Goal: Information Seeking & Learning: Learn about a topic

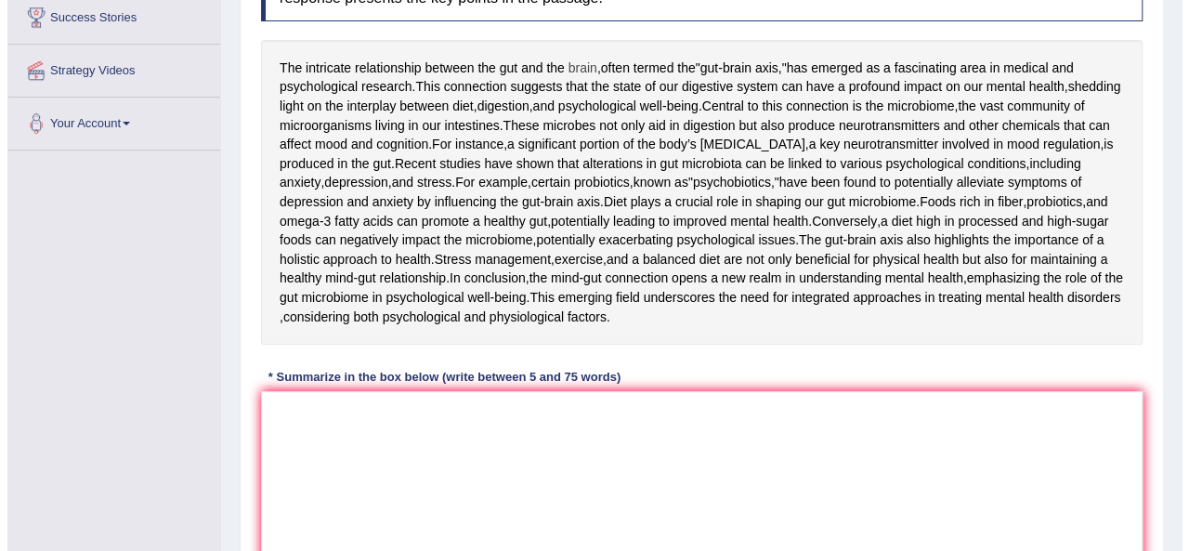
scroll to position [338, 0]
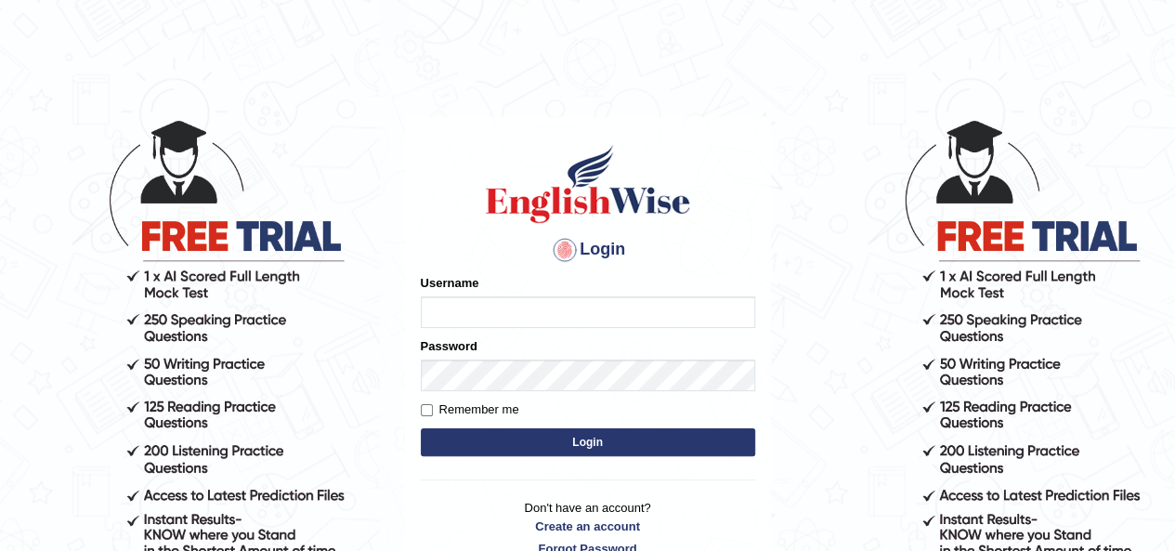
type input "okyere"
click at [587, 442] on button "Login" at bounding box center [588, 442] width 334 height 28
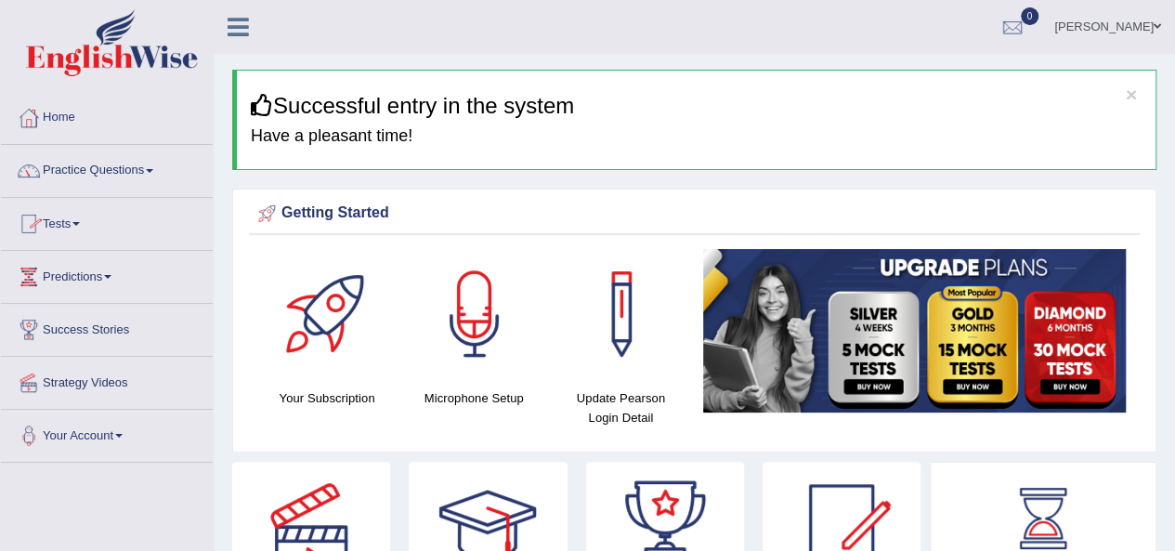
click at [151, 168] on link "Practice Questions" at bounding box center [107, 168] width 212 height 46
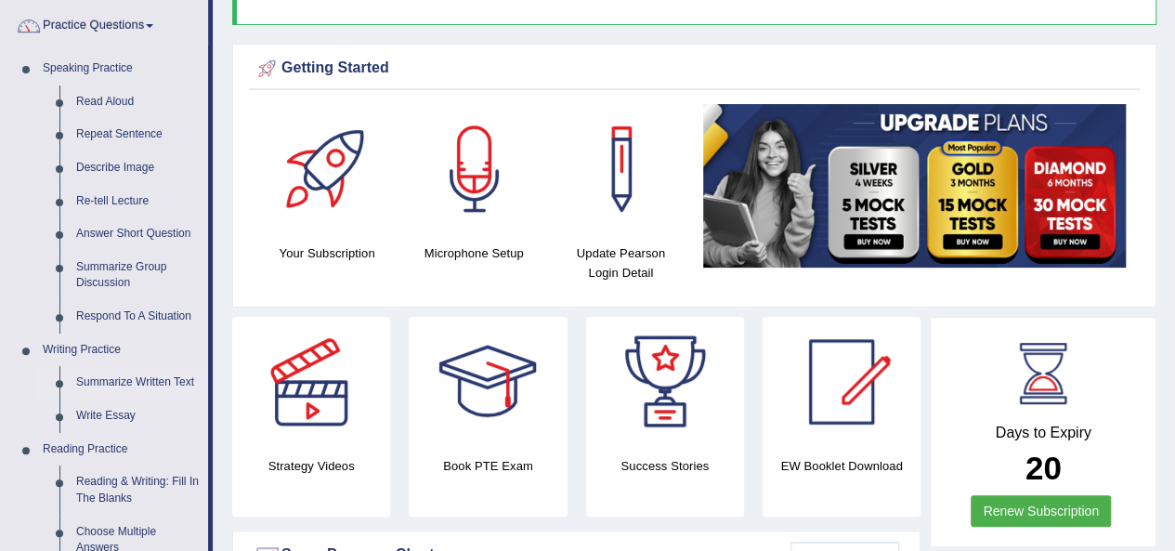
scroll to position [279, 0]
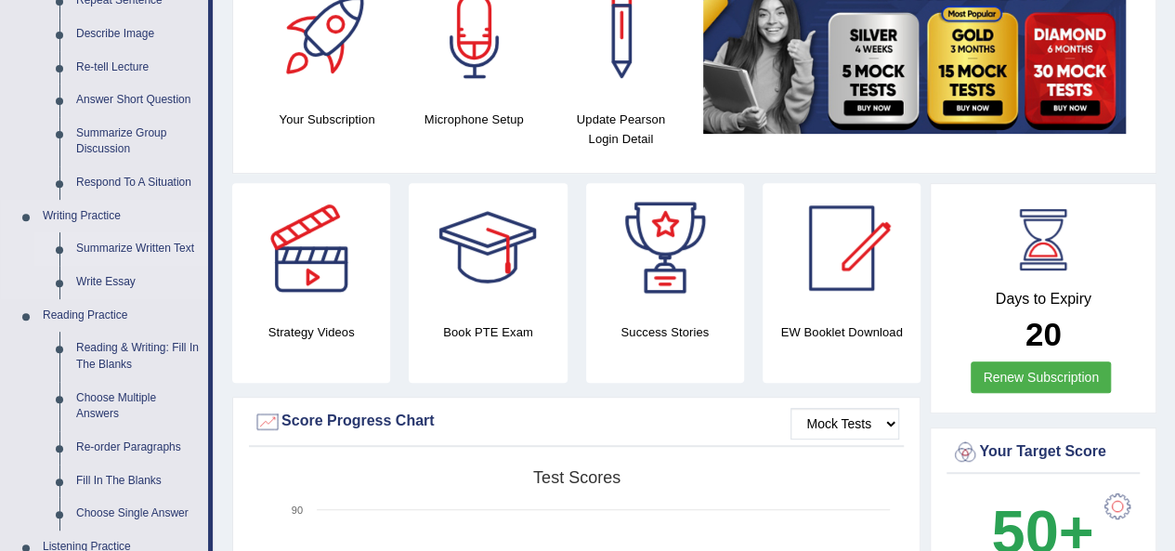
click at [147, 252] on link "Summarize Written Text" at bounding box center [138, 248] width 140 height 33
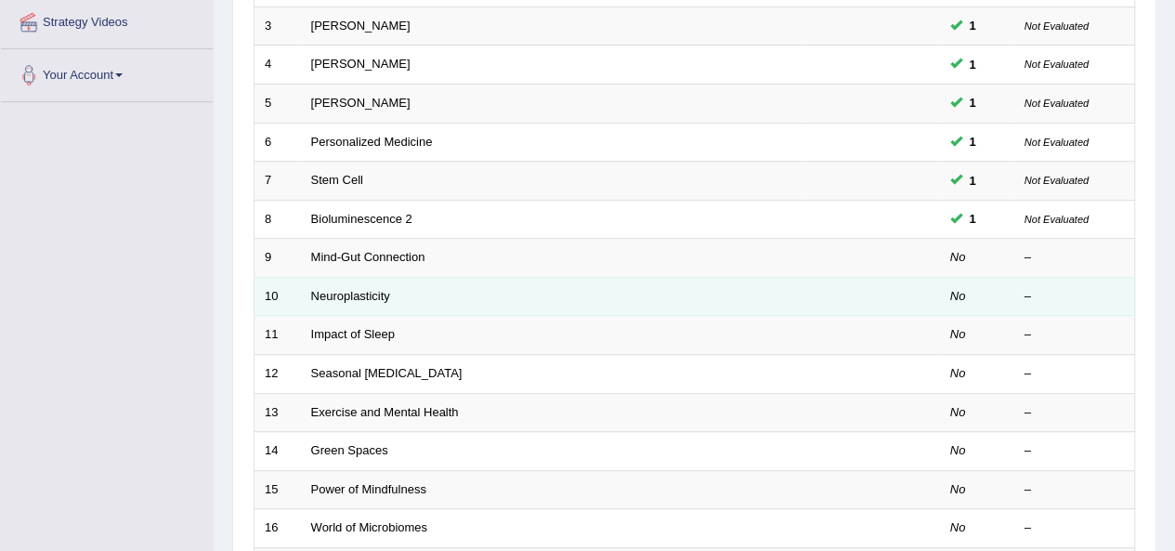
scroll to position [371, 0]
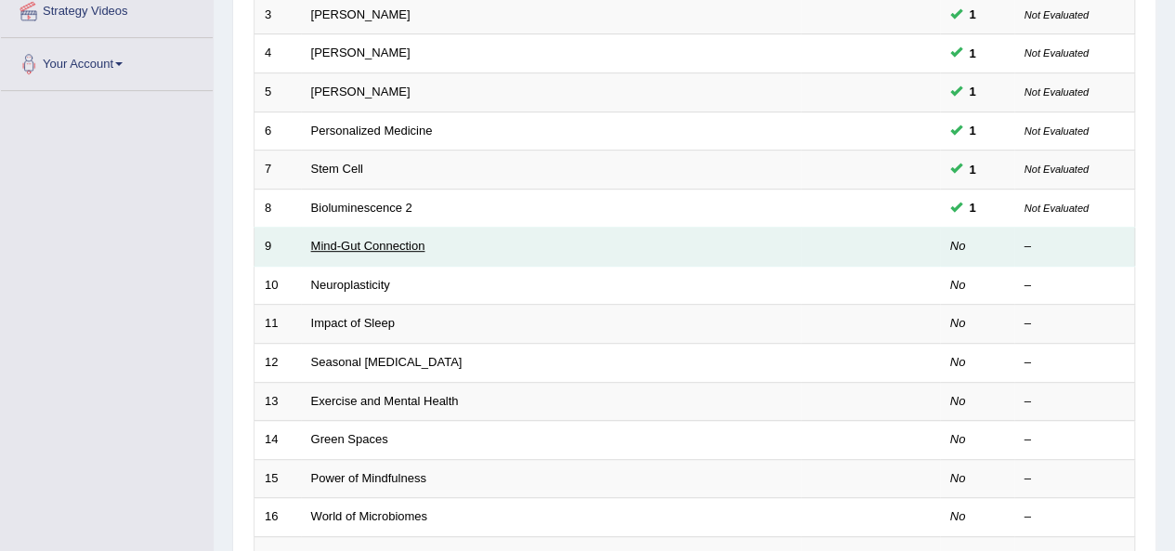
click at [358, 244] on link "Mind-Gut Connection" at bounding box center [368, 246] width 114 height 14
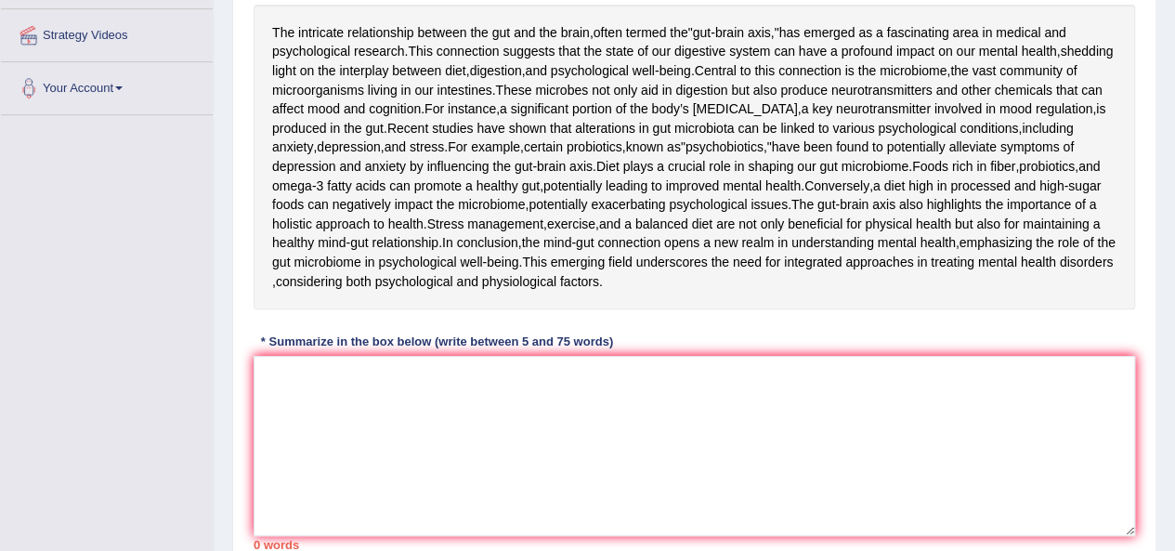
scroll to position [371, 0]
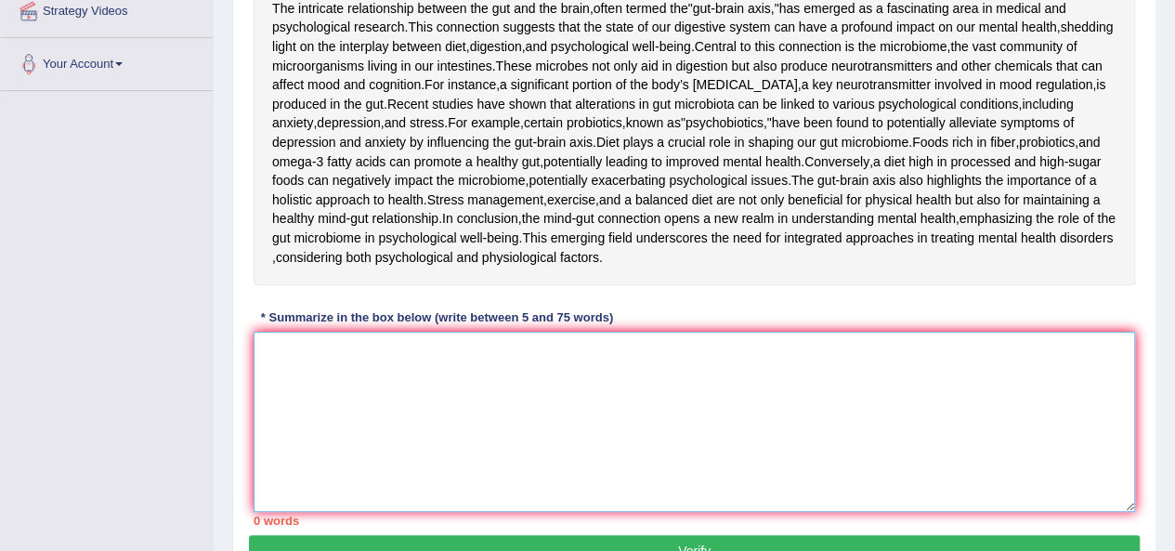
click at [409, 512] on textarea at bounding box center [693, 421] width 881 height 180
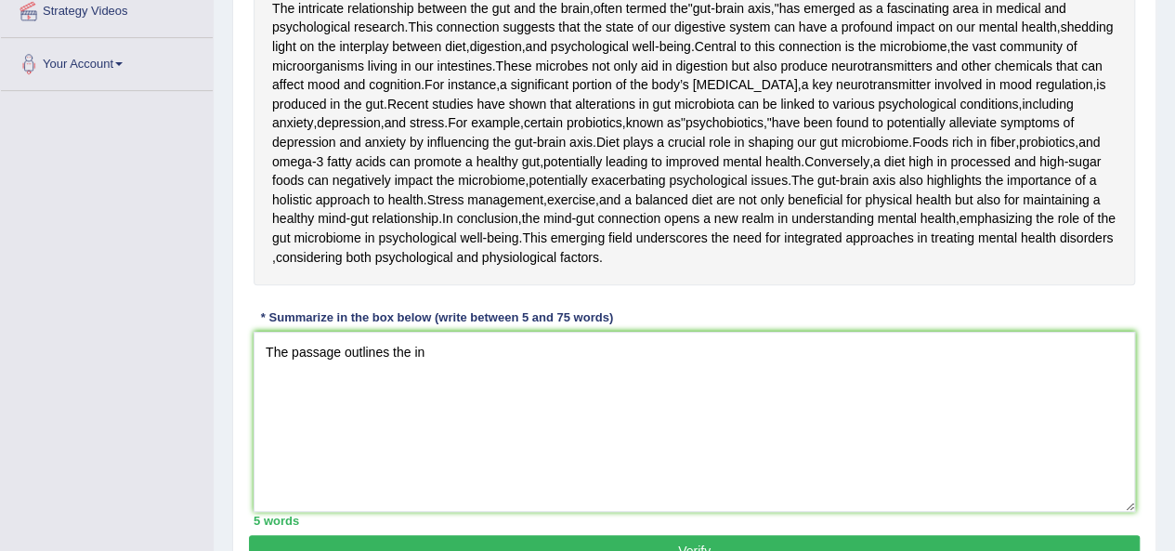
click at [464, 285] on div "The intricate relationship between the gut and the brain , often termed the " g…" at bounding box center [693, 133] width 881 height 305
click at [459, 512] on textarea "The passage outlines the in" at bounding box center [693, 421] width 881 height 180
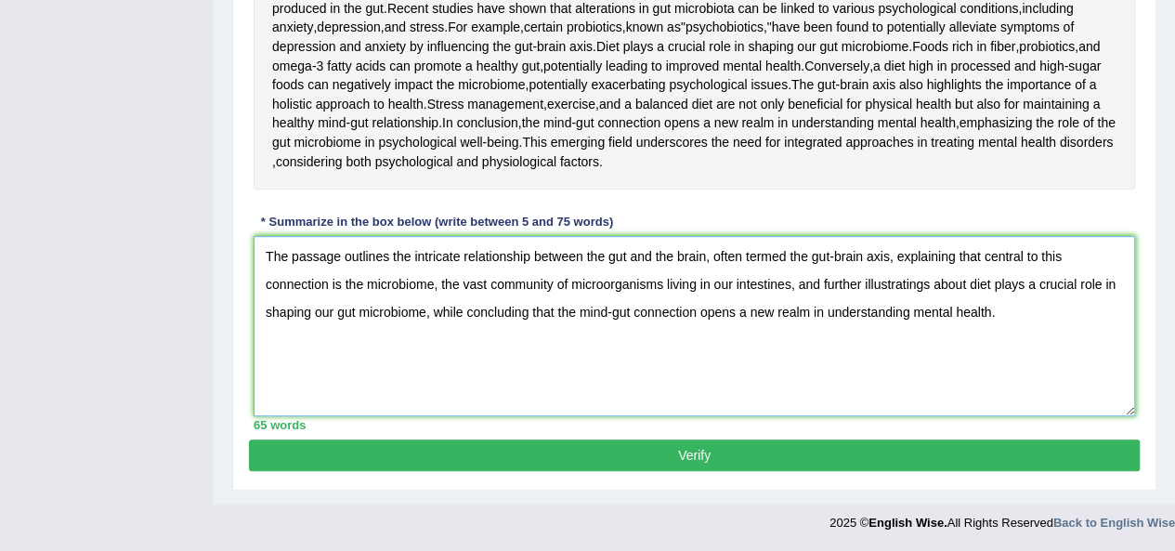
scroll to position [617, 0]
type textarea "The passage outlines the intricate relationship between the gut and the brain, …"
click at [695, 452] on button "Verify" at bounding box center [694, 455] width 890 height 32
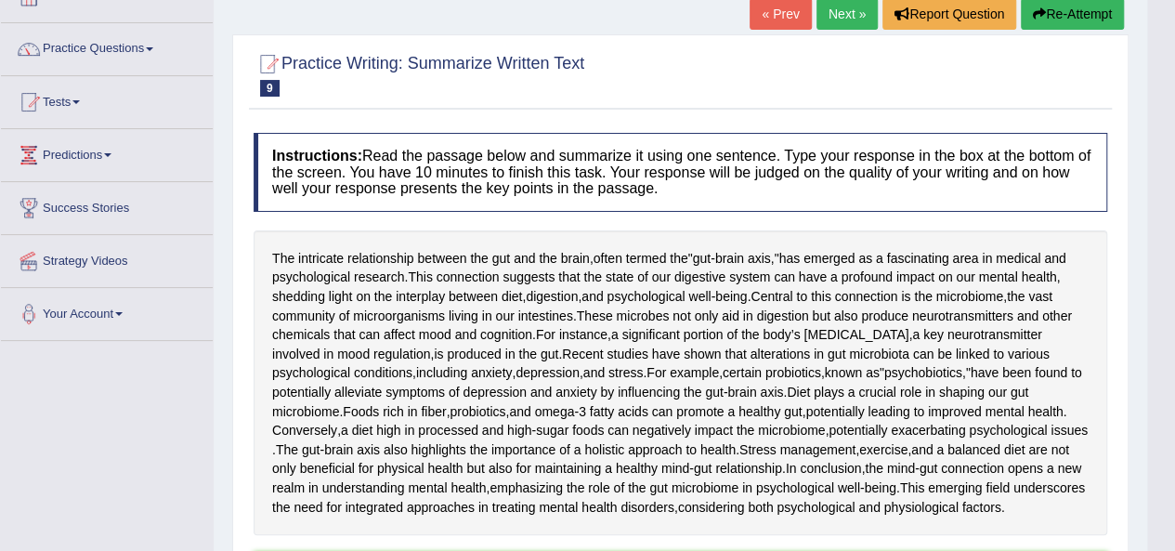
scroll to position [93, 0]
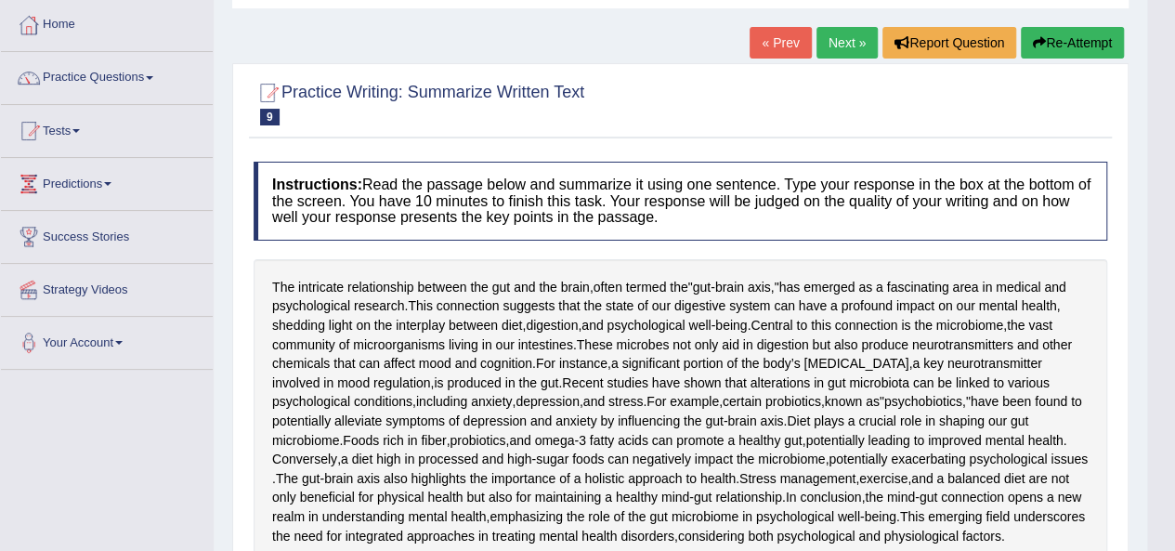
click at [846, 45] on link "Next »" at bounding box center [846, 43] width 61 height 32
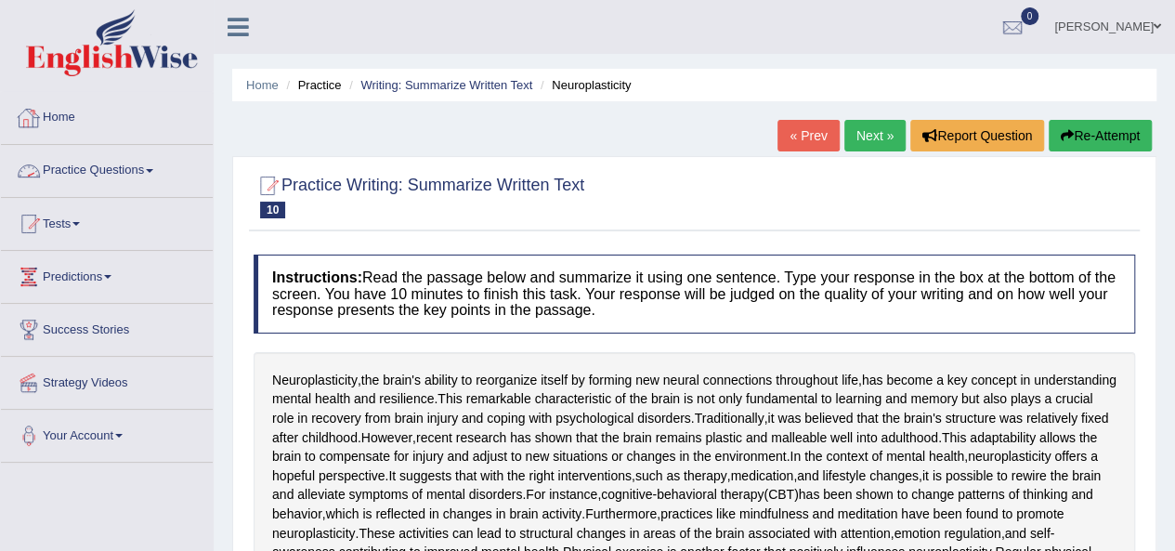
click at [151, 169] on link "Practice Questions" at bounding box center [107, 168] width 212 height 46
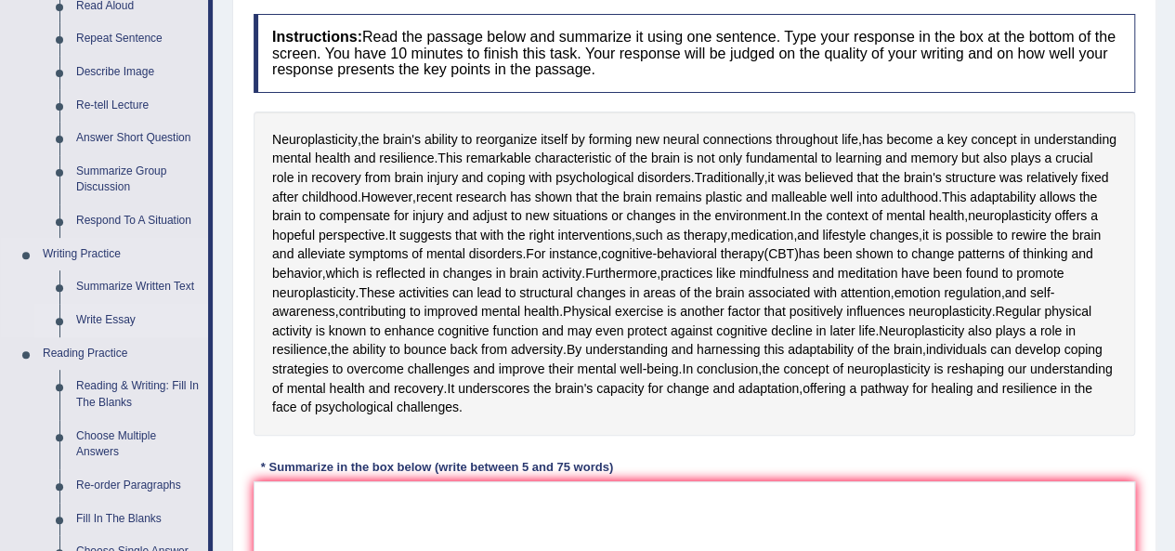
scroll to position [279, 0]
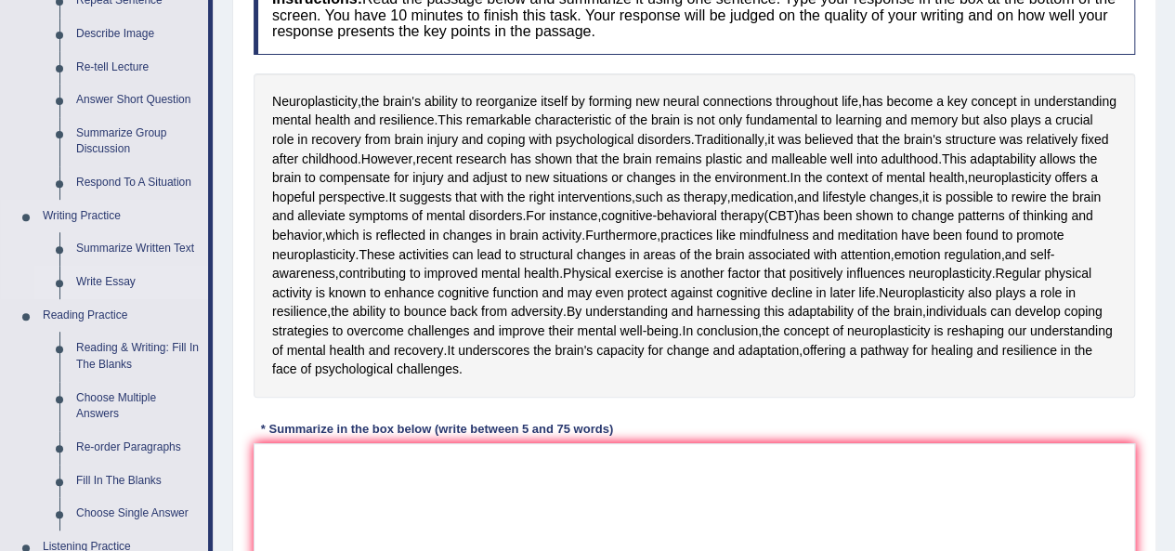
click at [107, 279] on link "Write Essay" at bounding box center [138, 282] width 140 height 33
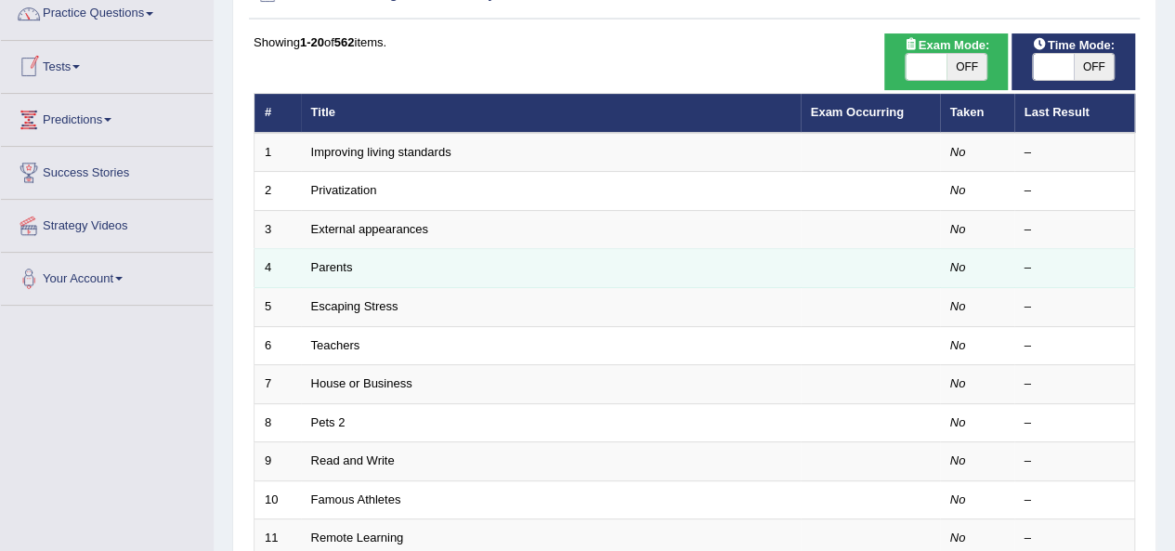
scroll to position [186, 0]
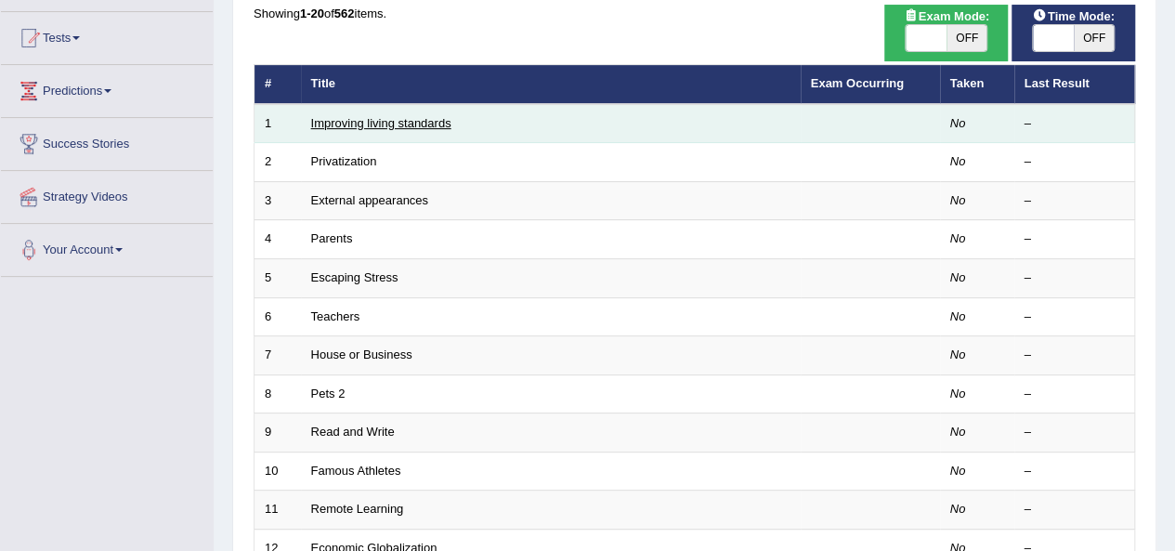
click at [371, 116] on link "Improving living standards" at bounding box center [381, 123] width 140 height 14
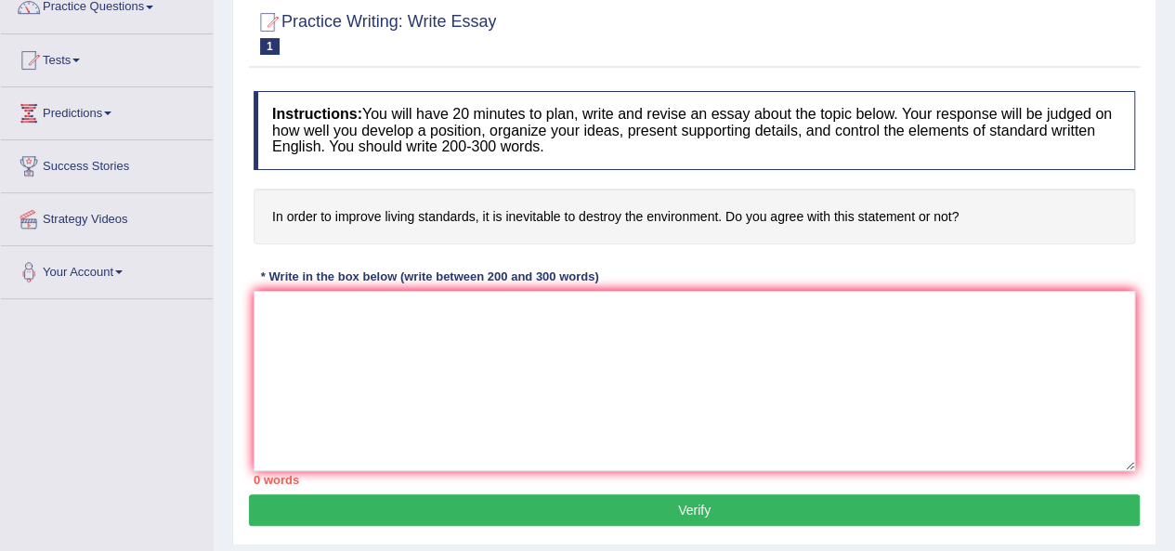
scroll to position [186, 0]
